Goal: Information Seeking & Learning: Learn about a topic

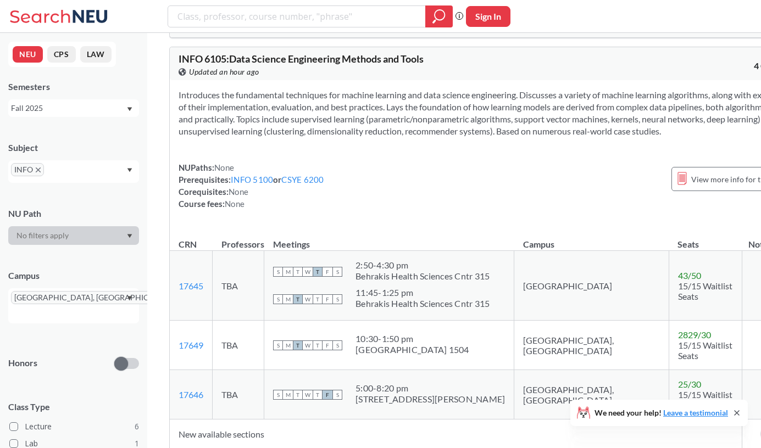
scroll to position [99, 0]
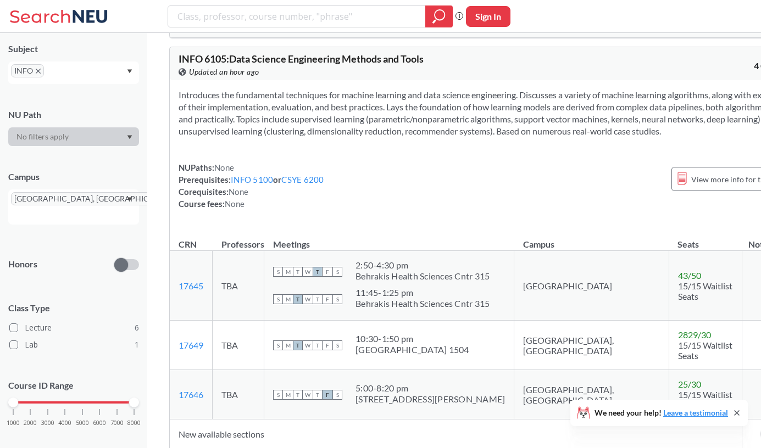
click at [127, 71] on icon "Dropdown arrow" at bounding box center [129, 71] width 5 height 4
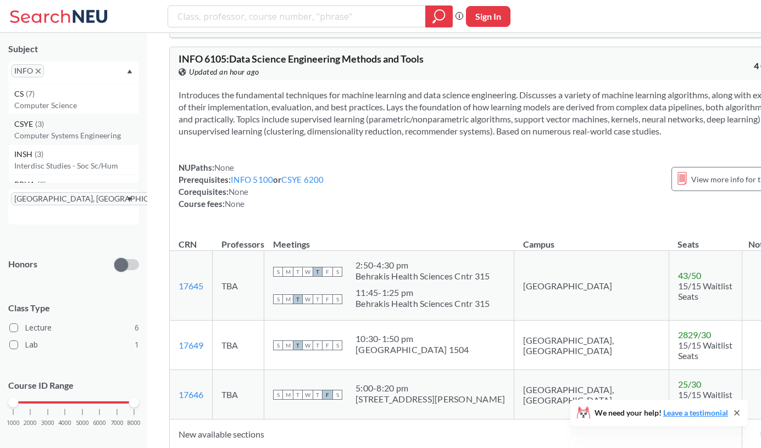
click at [76, 127] on div "CSYE ( 3 )" at bounding box center [76, 124] width 124 height 12
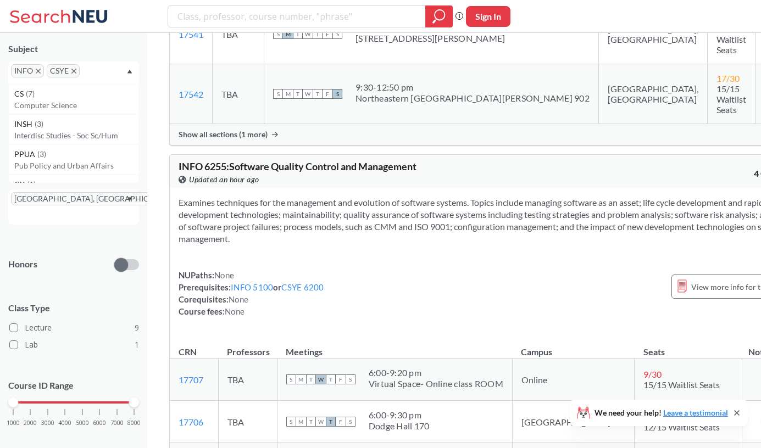
scroll to position [2746, 0]
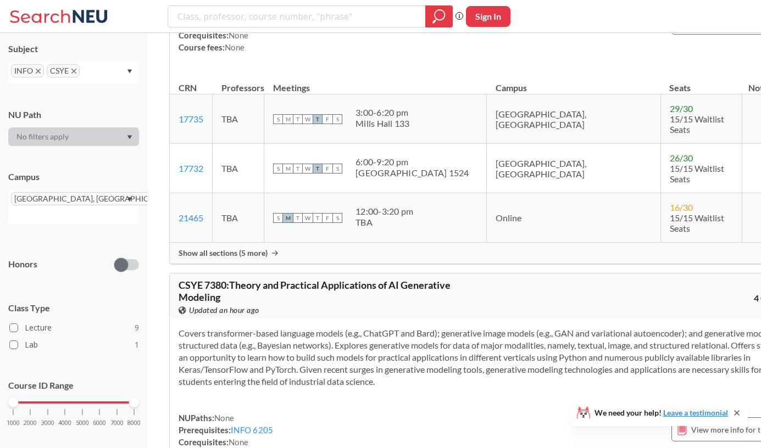
scroll to position [3660, 0]
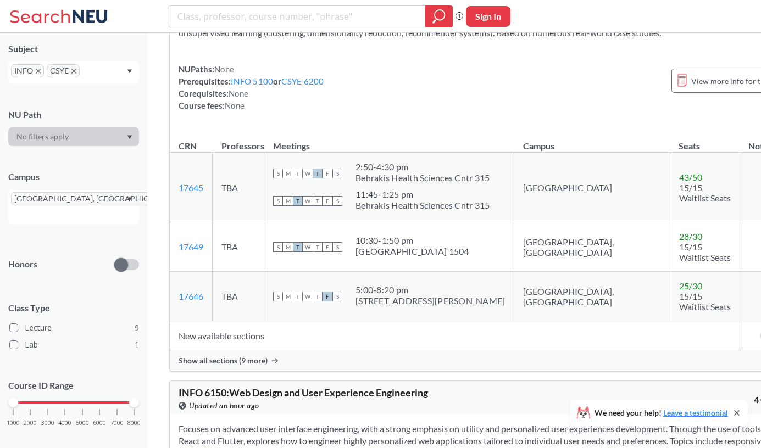
scroll to position [1335, 0]
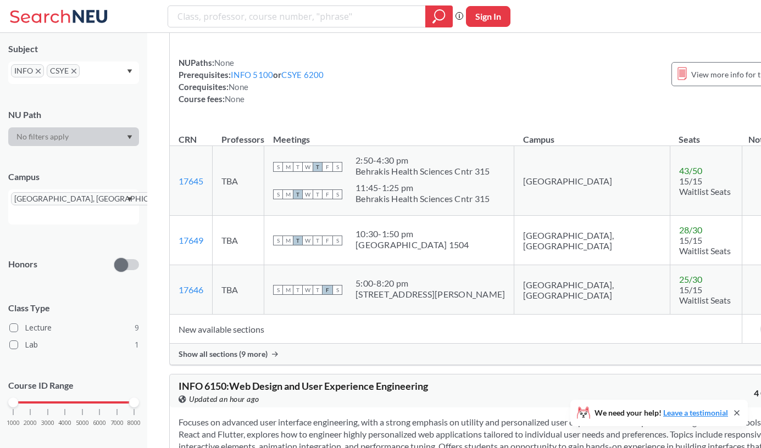
click at [528, 265] on td "[GEOGRAPHIC_DATA], [GEOGRAPHIC_DATA]" at bounding box center [592, 289] width 156 height 49
click at [265, 350] on span "Show all sections (9 more)" at bounding box center [223, 355] width 89 height 10
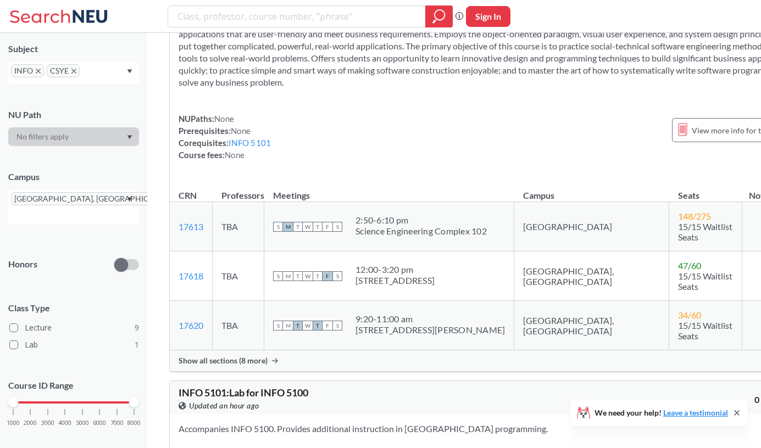
scroll to position [549, 0]
click at [178, 197] on icon "X to remove pill" at bounding box center [180, 199] width 5 height 5
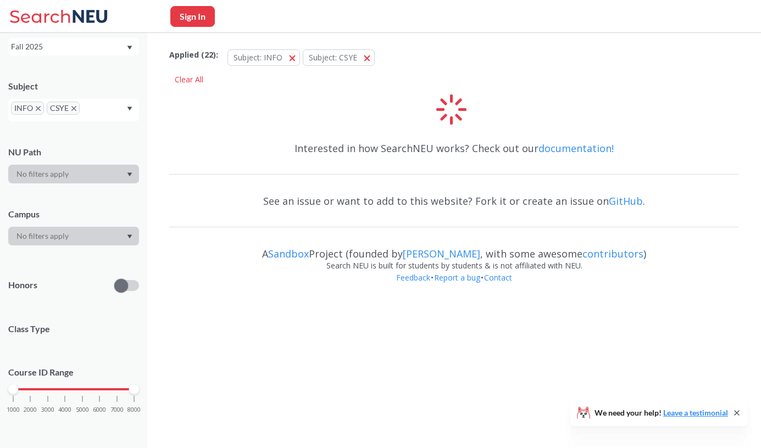
scroll to position [99, 0]
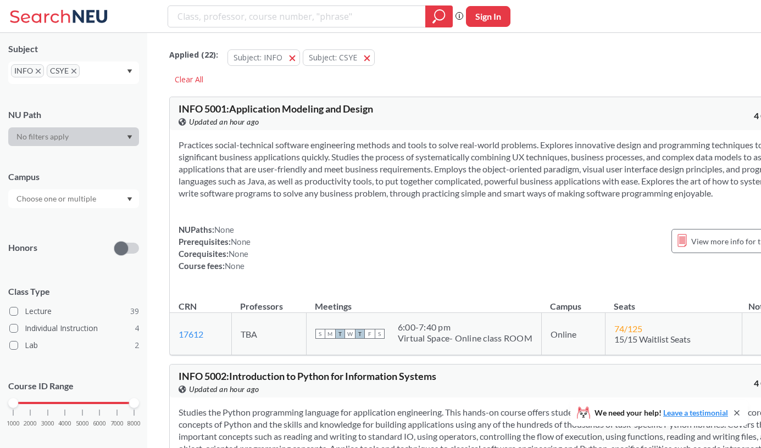
click at [75, 71] on icon "X to remove pill" at bounding box center [73, 71] width 5 height 5
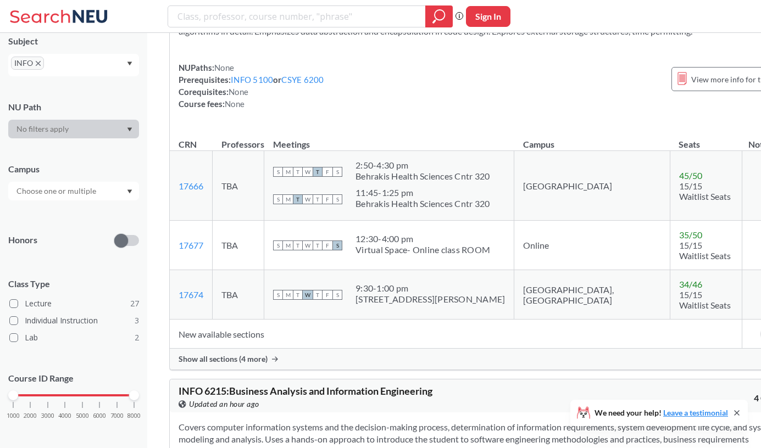
scroll to position [2682, 0]
click at [264, 348] on div "Show all sections (4 more)" at bounding box center [488, 358] width 636 height 21
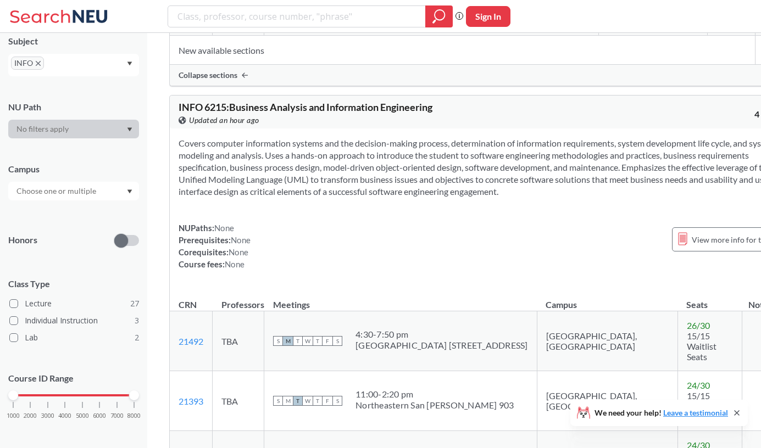
scroll to position [3230, 0]
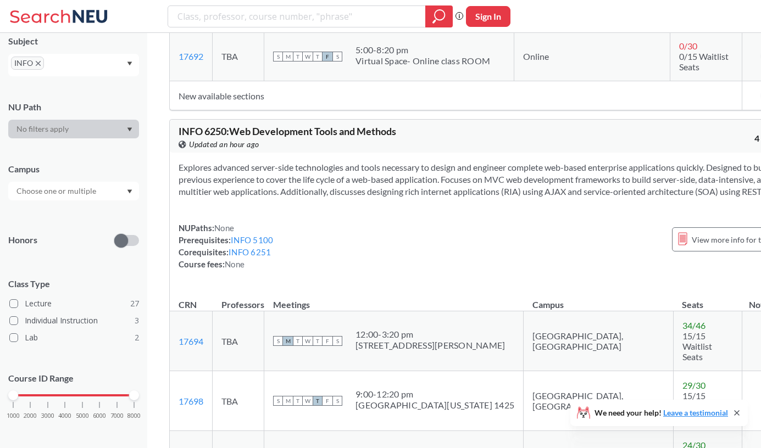
scroll to position [4257, 0]
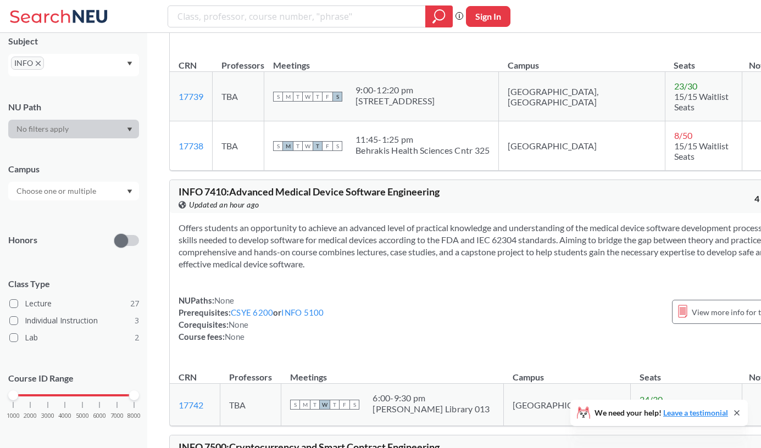
scroll to position [9344, 0]
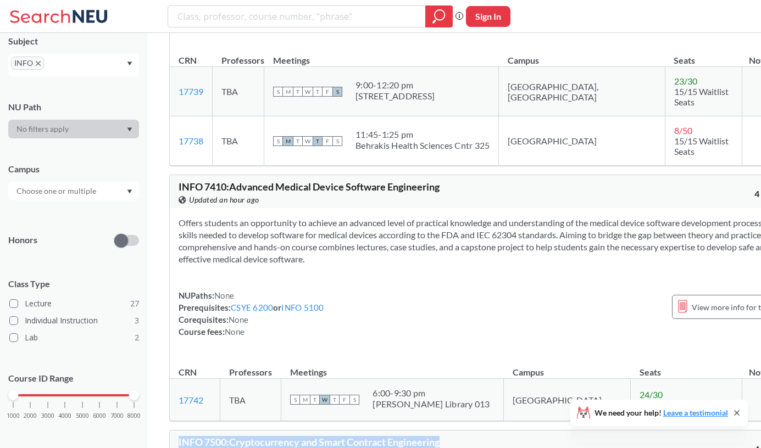
drag, startPoint x: 179, startPoint y: 90, endPoint x: 445, endPoint y: 85, distance: 266.0
click at [445, 437] on div "INFO 7500 : Cryptocurrency and Smart Contract Engineering View this course on B…" at bounding box center [333, 449] width 309 height 24
copy span "INFO 7500 : Cryptocurrency and Smart Contract Engineering"
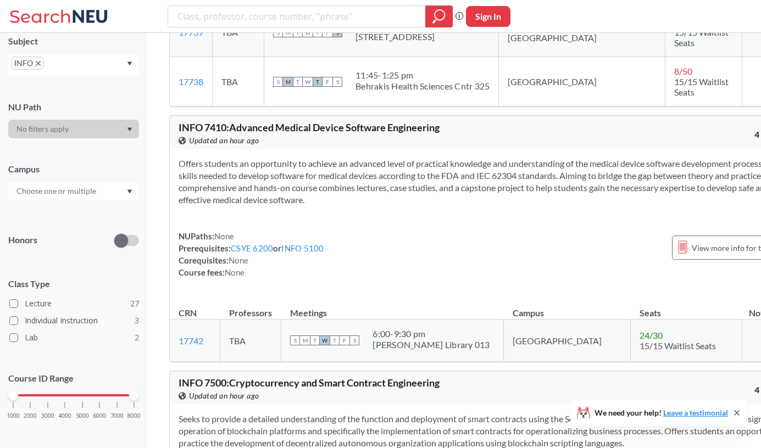
scroll to position [9400, 0]
